Goal: Transaction & Acquisition: Download file/media

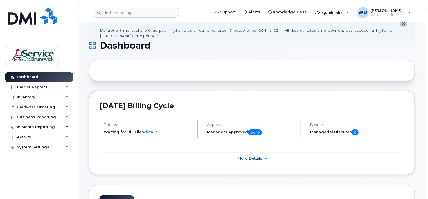
scroll to position [56, 0]
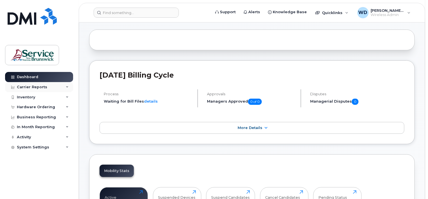
click at [19, 87] on div "Carrier Reports" at bounding box center [32, 87] width 30 height 5
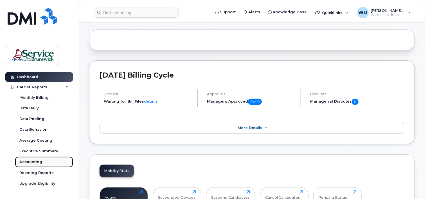
click at [34, 161] on div "Accounting" at bounding box center [30, 161] width 23 height 5
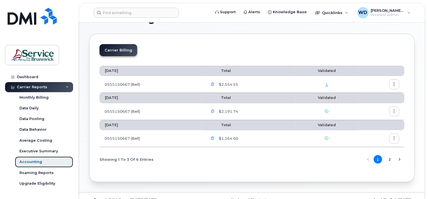
scroll to position [28, 0]
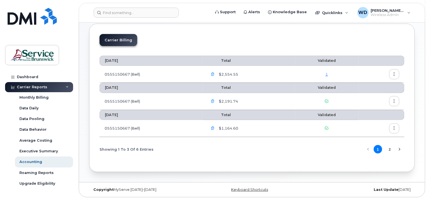
click at [213, 74] on icon "button" at bounding box center [213, 75] width 4 height 4
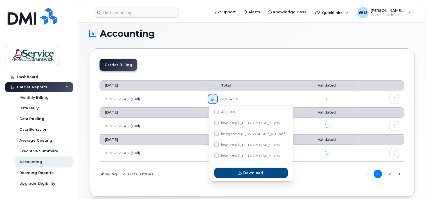
scroll to position [0, 0]
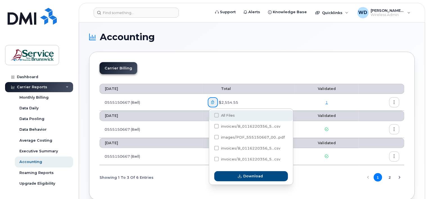
click at [215, 115] on span at bounding box center [216, 115] width 5 height 5
click at [210, 115] on input "All Files" at bounding box center [209, 115] width 3 height 3
checkbox input "true"
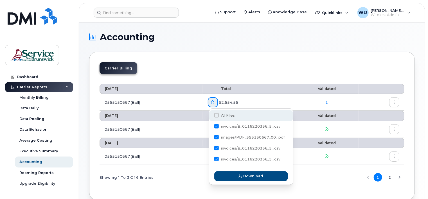
checkbox input "true"
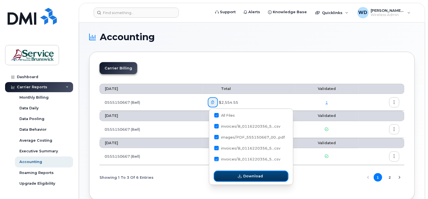
click at [242, 178] on span "button" at bounding box center [239, 176] width 5 height 5
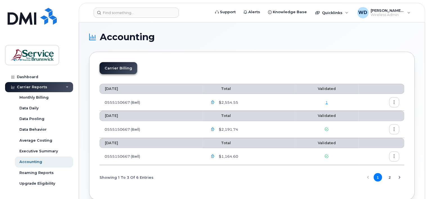
click at [218, 101] on button "button" at bounding box center [213, 102] width 10 height 10
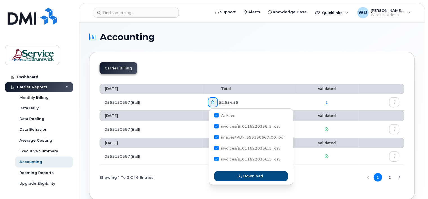
click at [215, 104] on icon "button" at bounding box center [213, 103] width 4 height 4
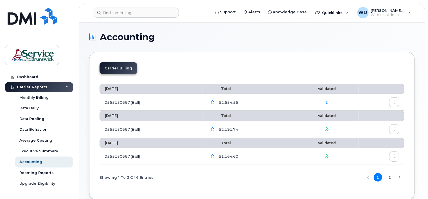
click at [394, 101] on icon "button" at bounding box center [395, 103] width 4 height 4
click at [367, 126] on span "Download" at bounding box center [369, 124] width 22 height 5
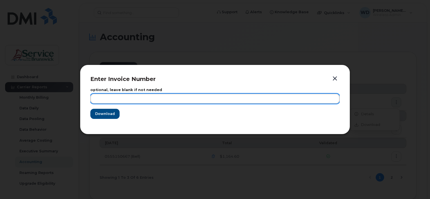
click at [123, 97] on input "text" at bounding box center [214, 99] width 249 height 10
type input "September Invoice"
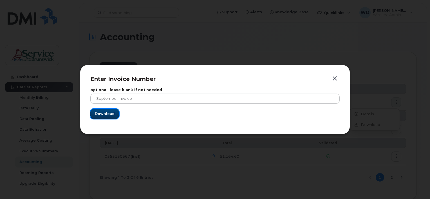
click at [109, 111] on button "Download" at bounding box center [104, 114] width 29 height 10
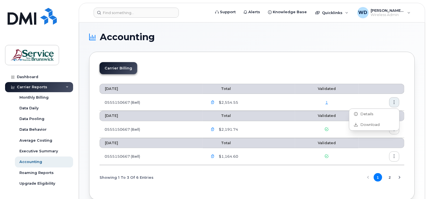
click at [183, 73] on div "Carrier Billing" at bounding box center [252, 70] width 305 height 17
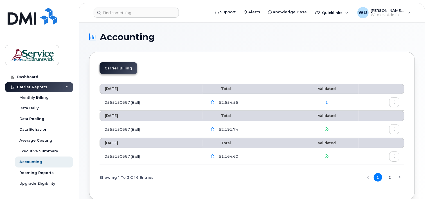
click at [215, 103] on icon "button" at bounding box center [213, 103] width 4 height 4
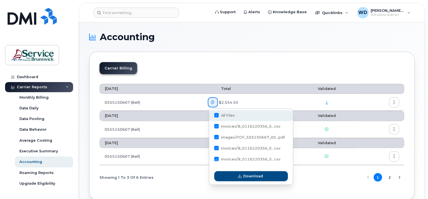
click at [216, 116] on span at bounding box center [216, 115] width 5 height 5
click at [210, 116] on input "All Files" at bounding box center [209, 115] width 3 height 3
checkbox input "false"
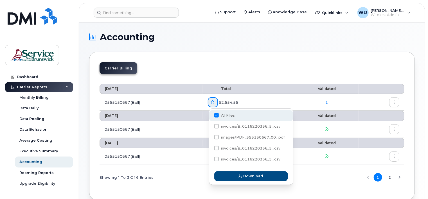
checkbox input "false"
click at [325, 176] on div "Showing 1 To 3 Of 6 Entries 1 2" at bounding box center [252, 177] width 305 height 14
